Goal: Navigation & Orientation: Understand site structure

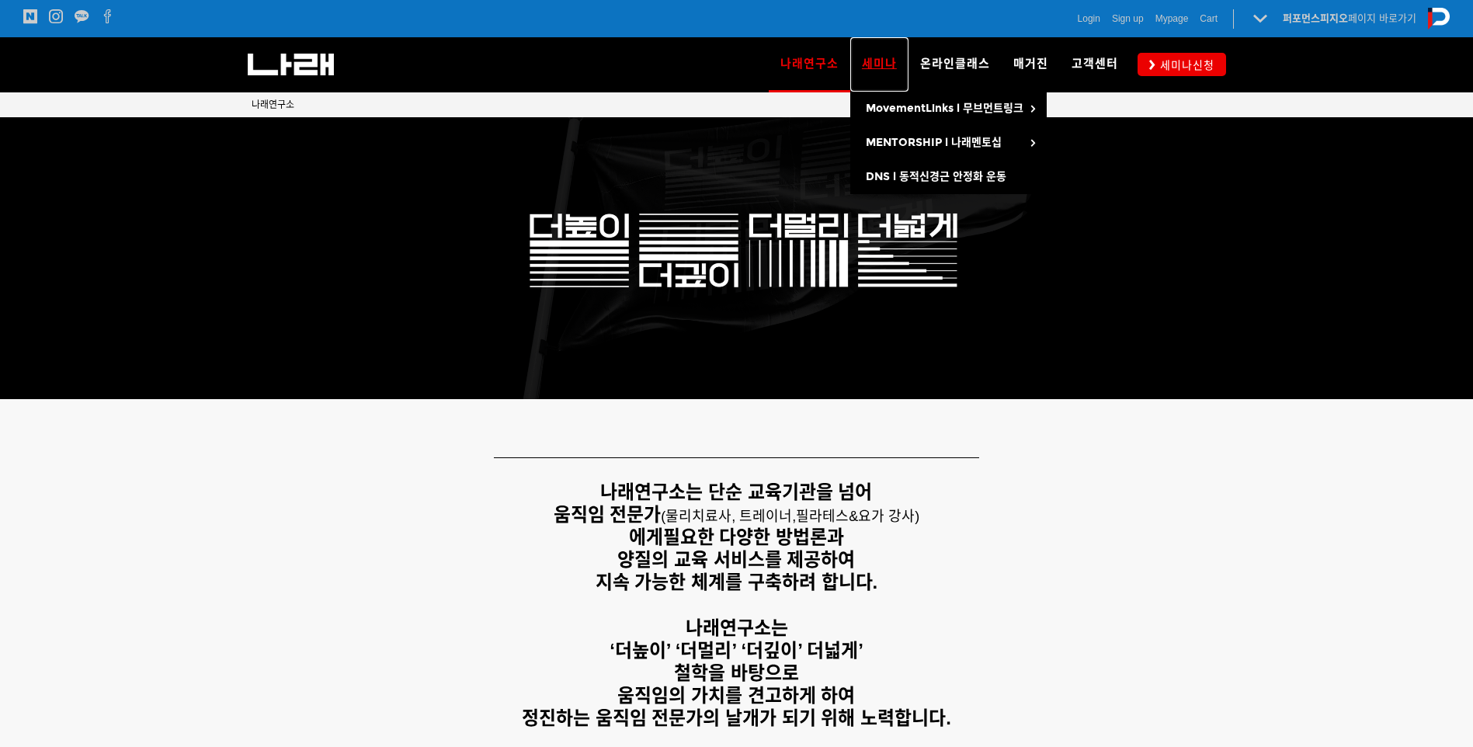
click at [889, 54] on link "세미나" at bounding box center [879, 64] width 58 height 54
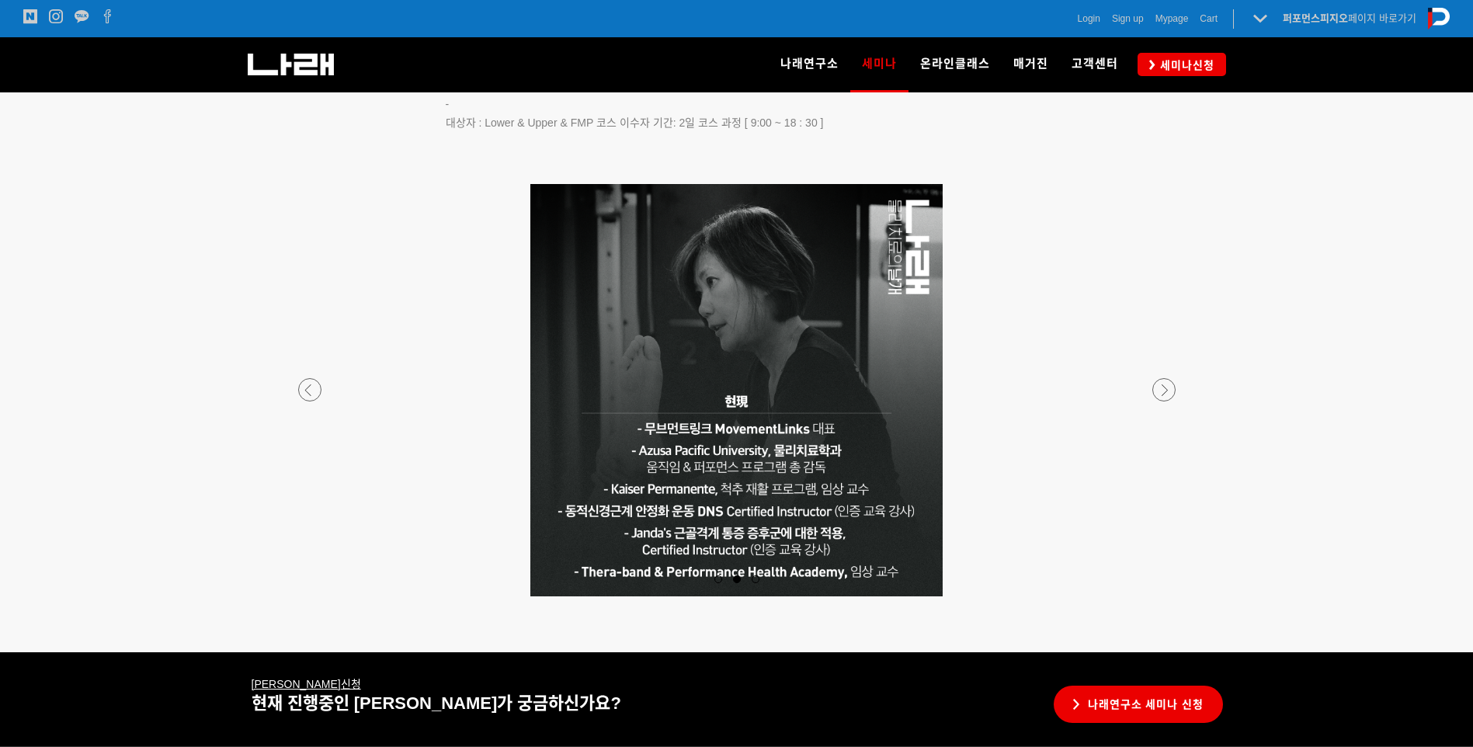
scroll to position [2866, 0]
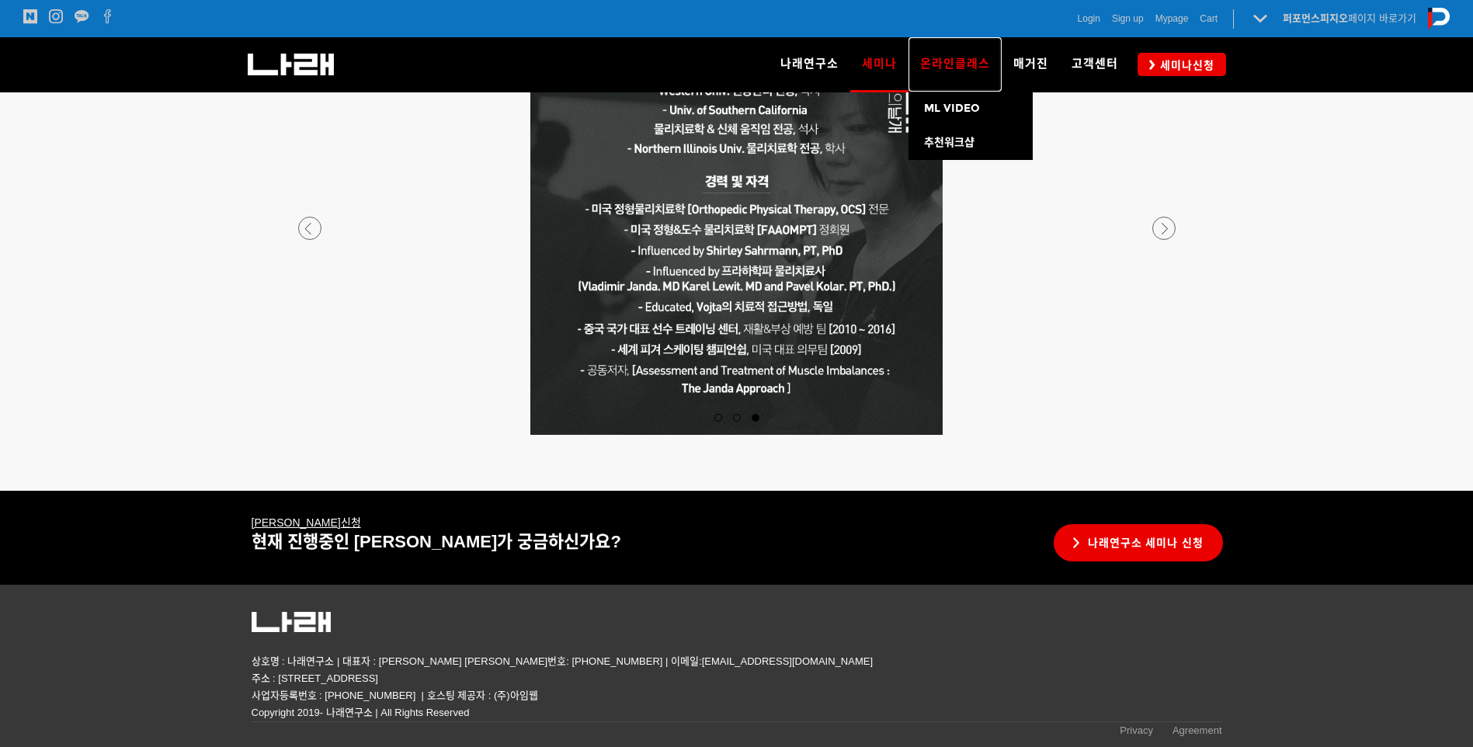
click at [978, 68] on span "온라인클래스" at bounding box center [955, 64] width 70 height 14
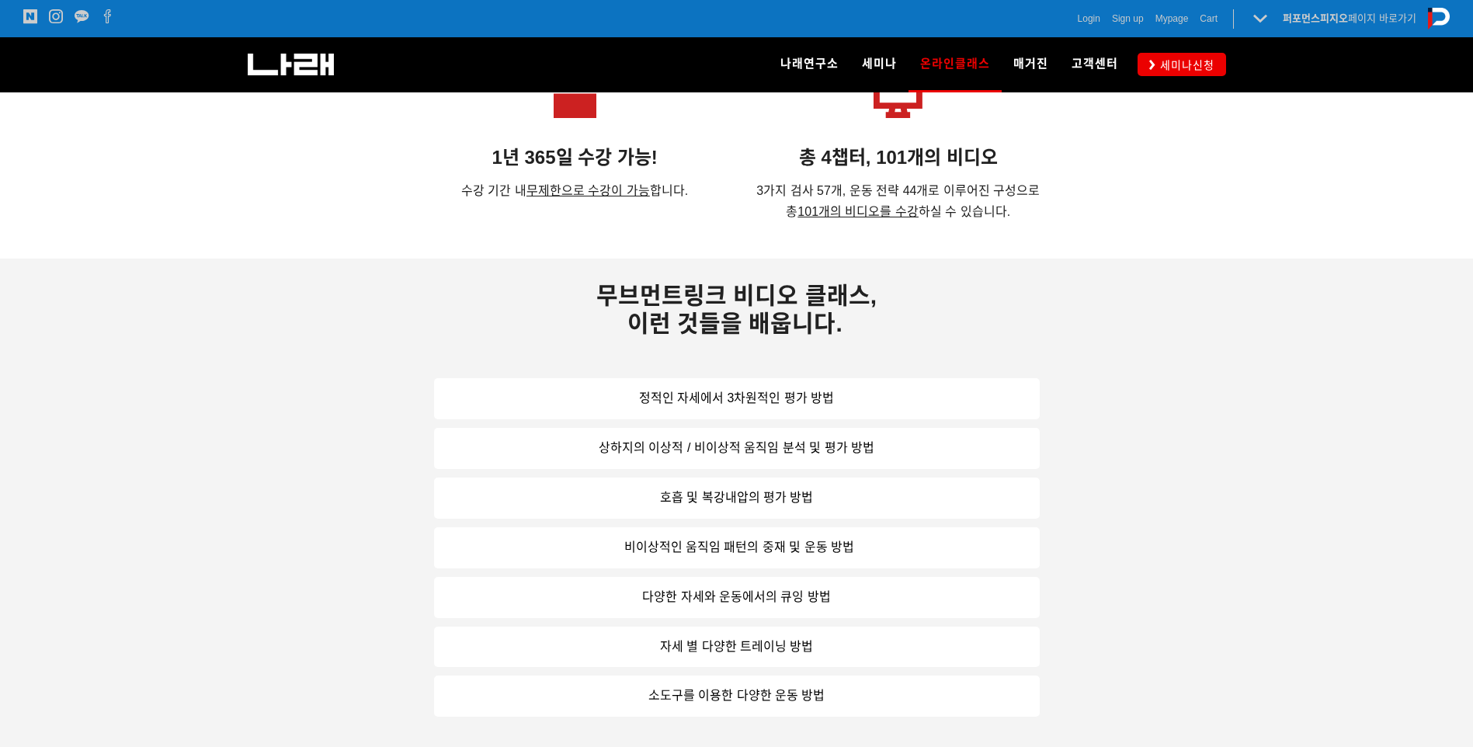
scroll to position [1165, 0]
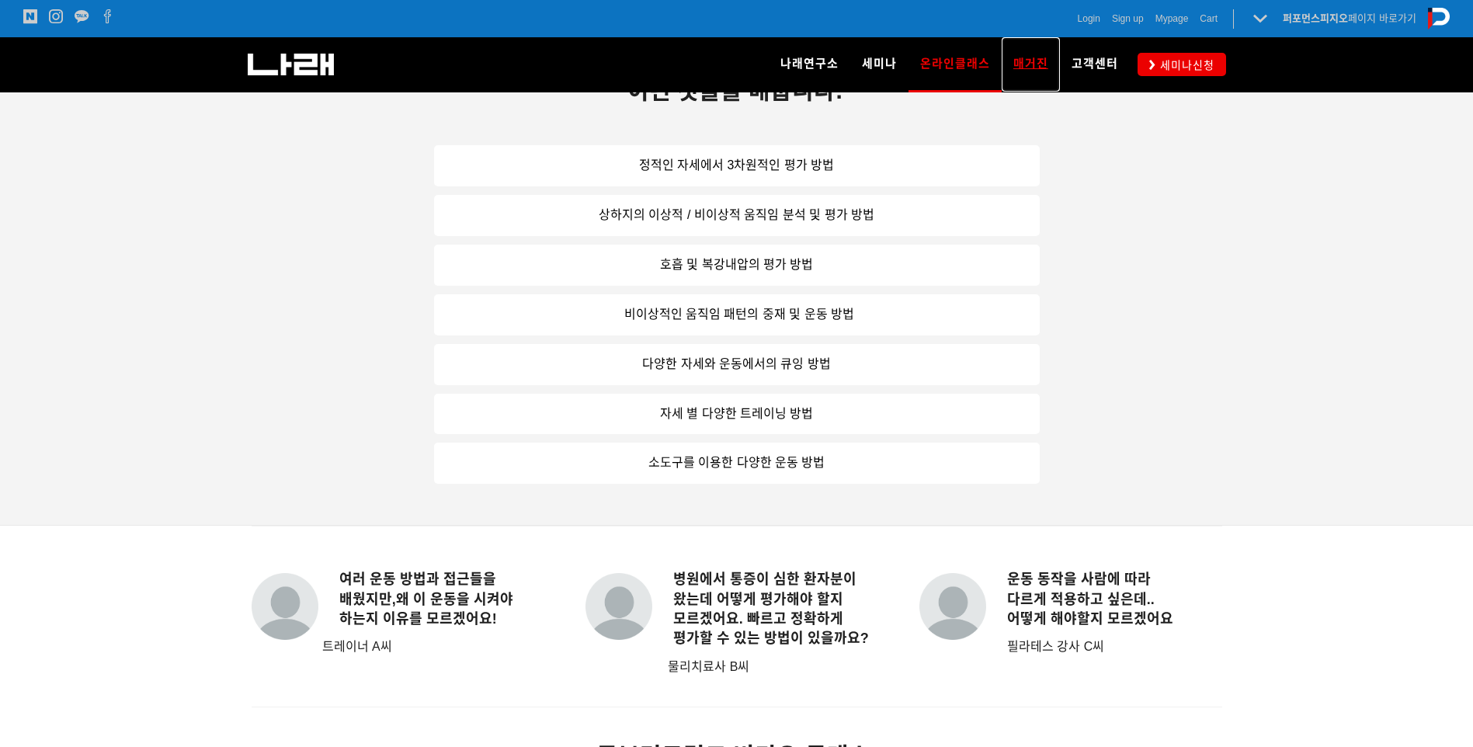
click at [1046, 69] on span "매거진" at bounding box center [1030, 64] width 35 height 14
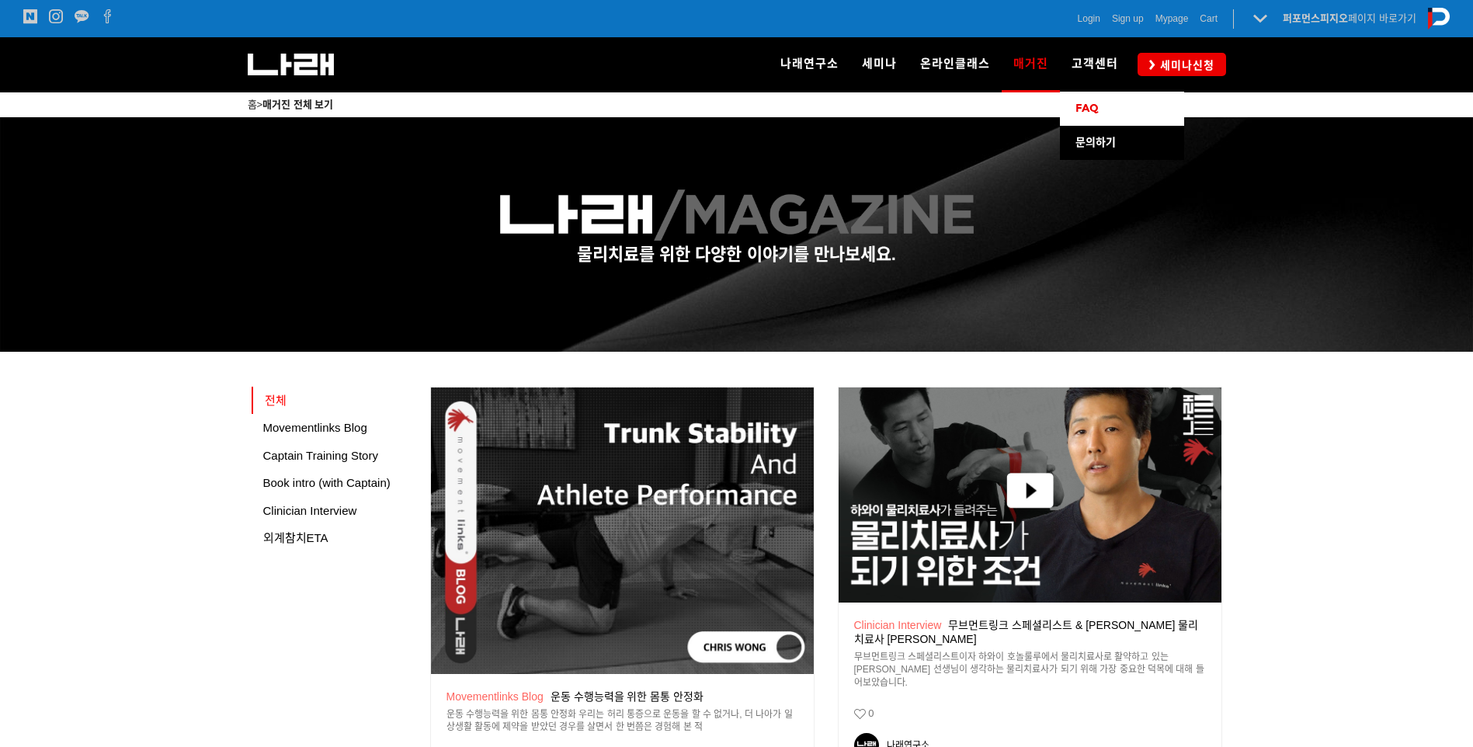
click at [1094, 109] on span "FAQ" at bounding box center [1087, 108] width 23 height 13
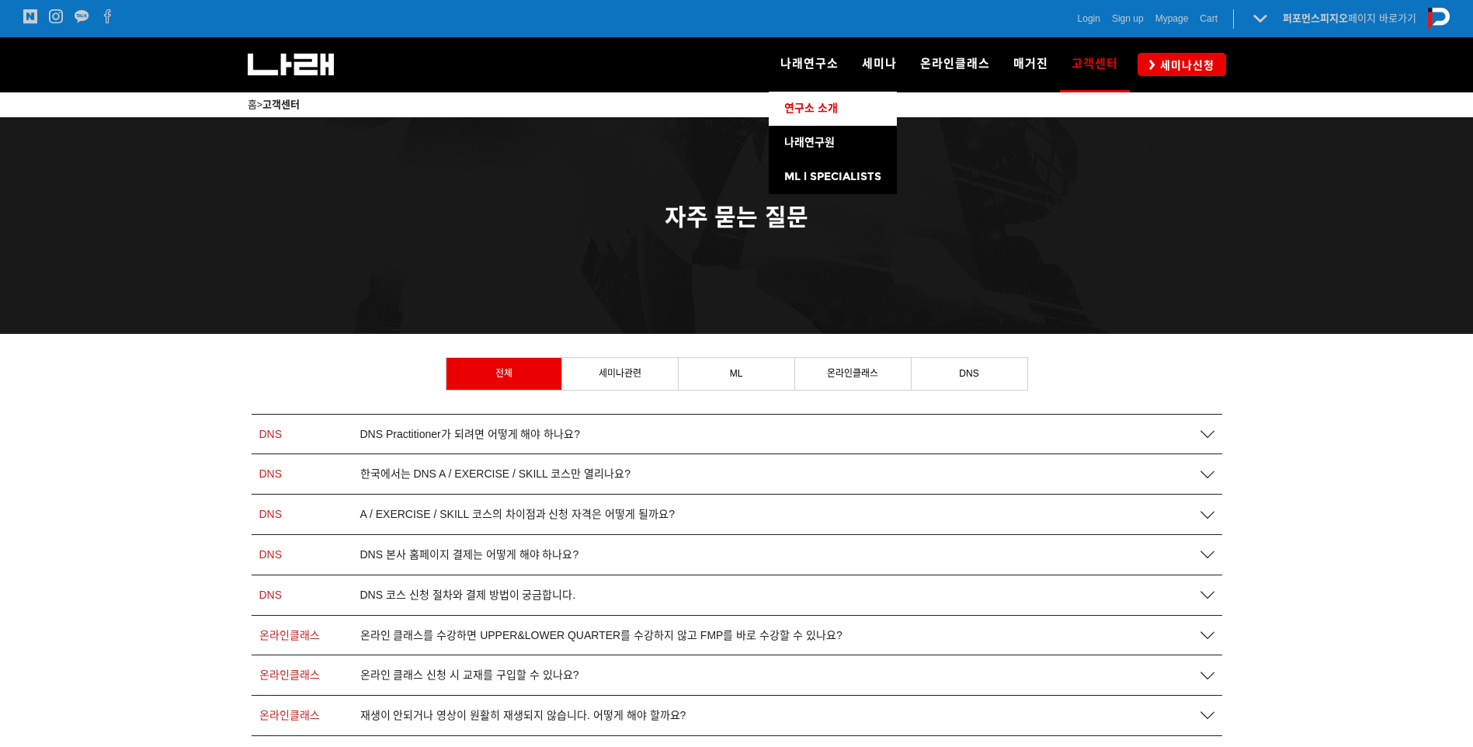
click at [830, 106] on span "연구소 소개" at bounding box center [811, 108] width 54 height 13
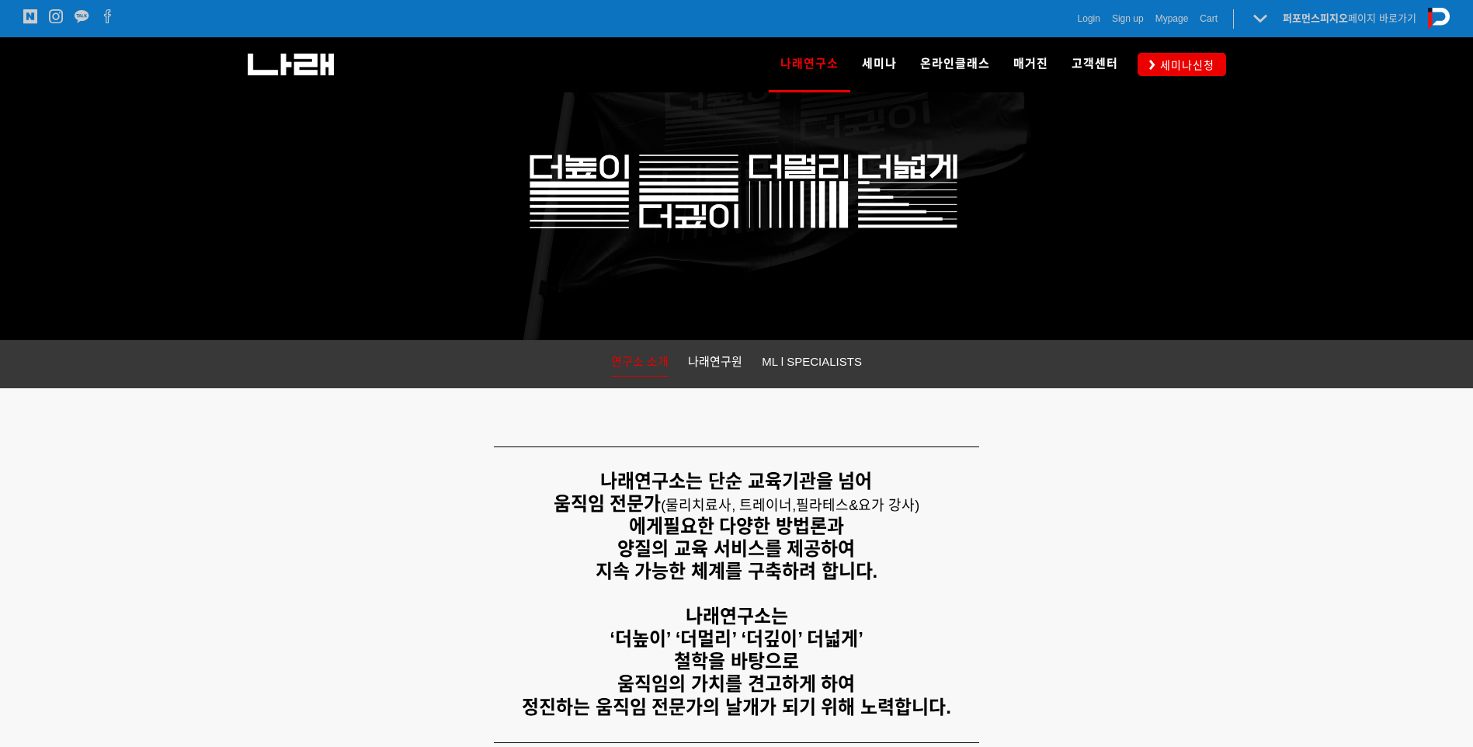
scroll to position [155, 0]
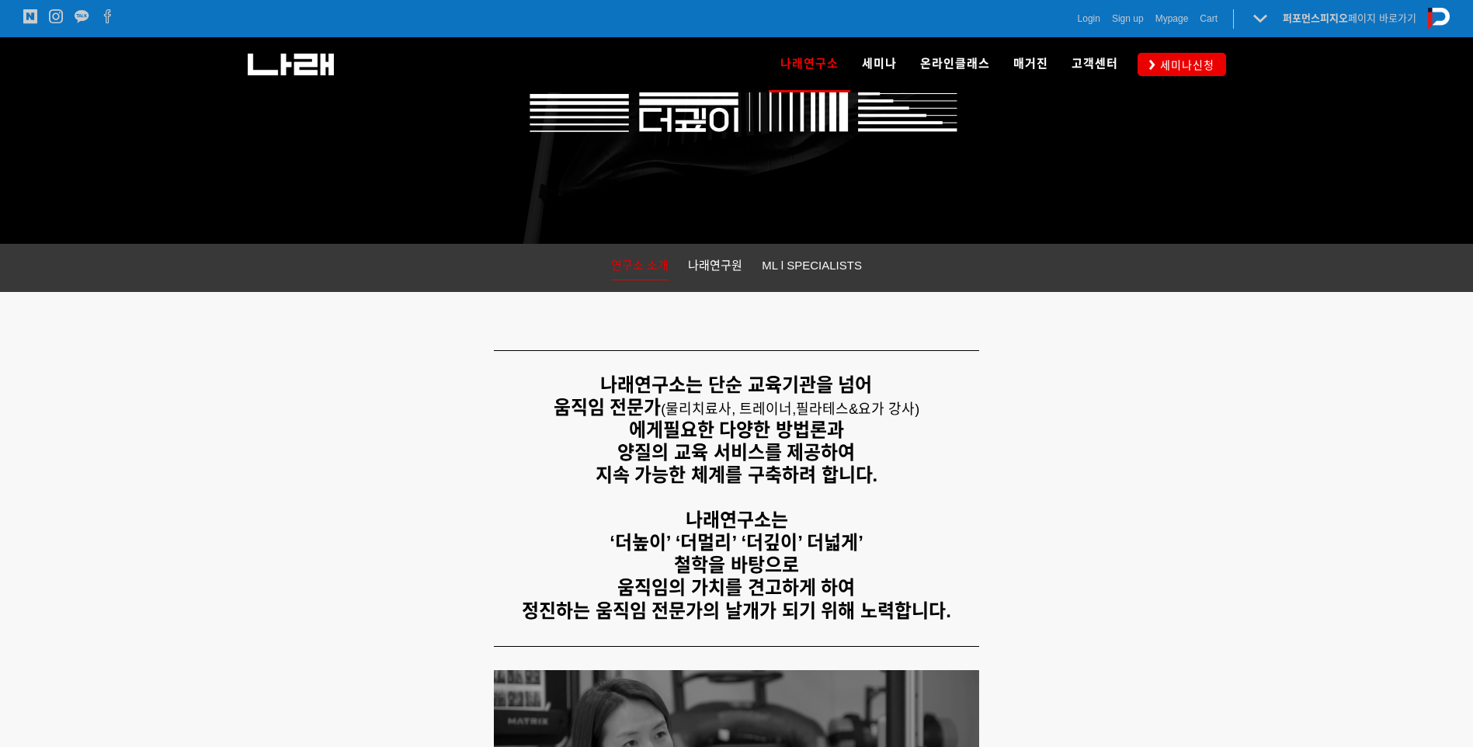
click at [745, 272] on li "나래연구원" at bounding box center [716, 267] width 74 height 24
click at [734, 268] on span "나래연구원" at bounding box center [715, 265] width 54 height 13
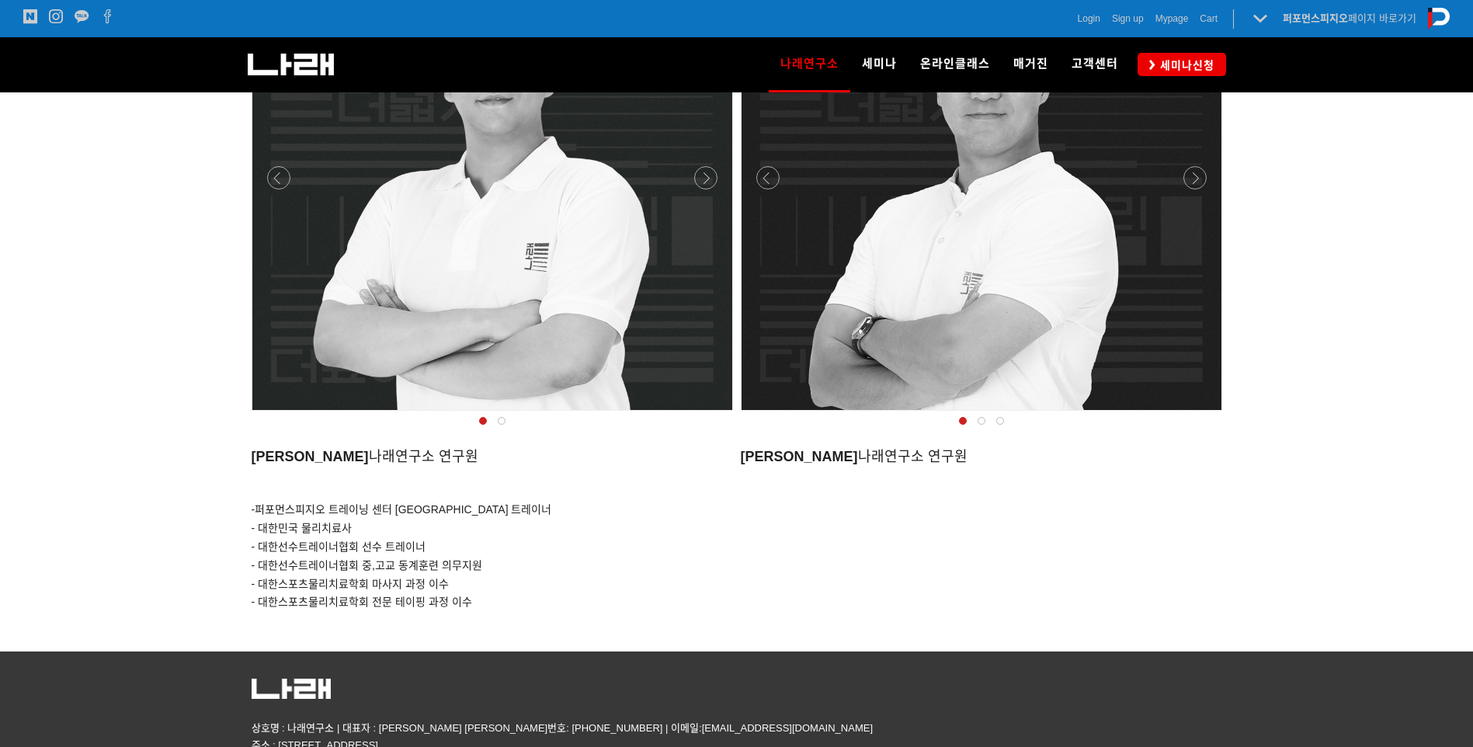
scroll to position [1511, 0]
